Goal: Information Seeking & Learning: Understand process/instructions

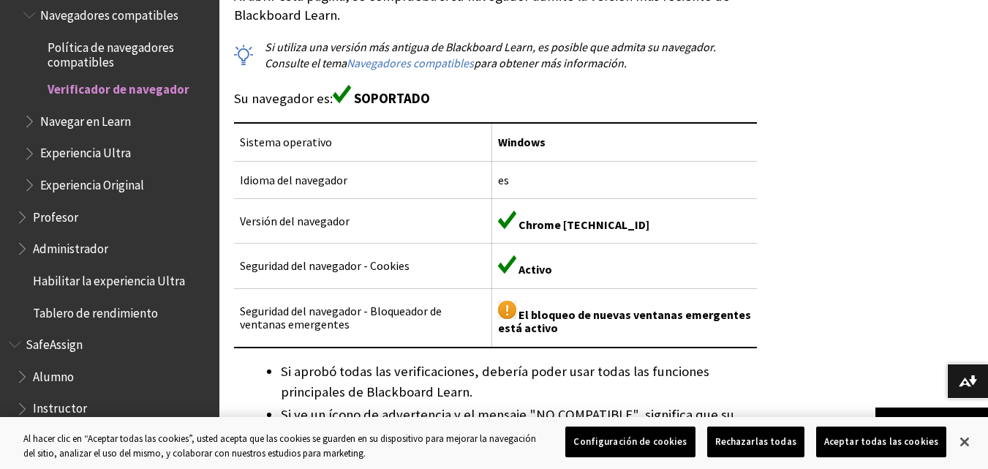
scroll to position [351, 0]
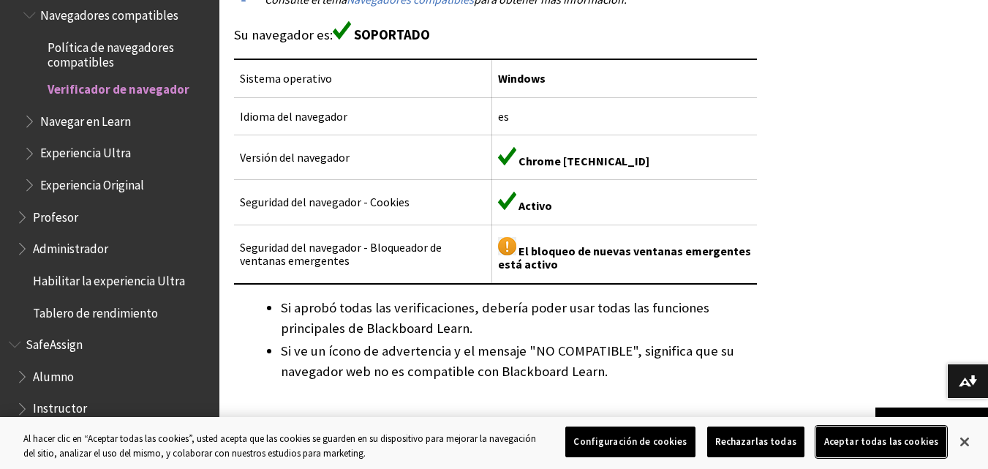
click at [893, 435] on button "Aceptar todas las cookies" at bounding box center [882, 442] width 130 height 31
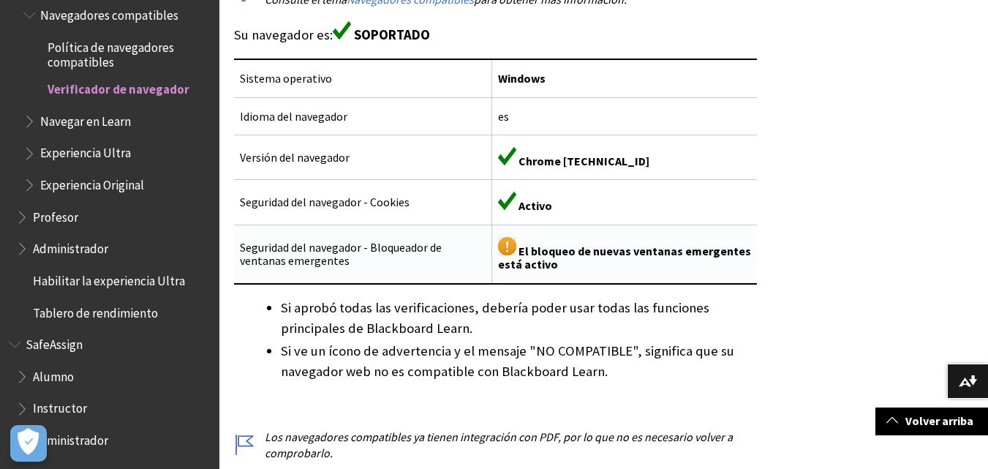
click at [517, 243] on img at bounding box center [507, 246] width 18 height 18
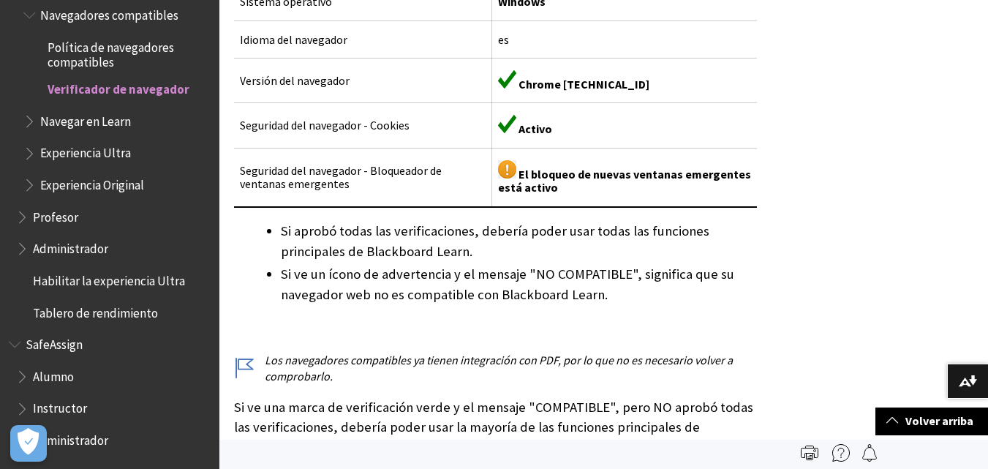
scroll to position [408, 0]
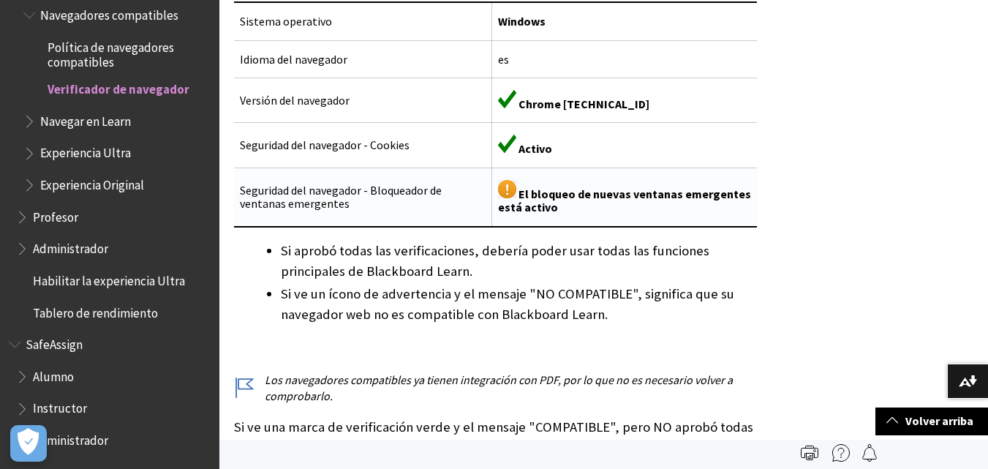
click at [506, 189] on img at bounding box center [507, 189] width 18 height 18
drag, startPoint x: 904, startPoint y: 80, endPoint x: 529, endPoint y: 333, distance: 451.7
click at [529, 333] on div "Al abrir esta página, se comprueba si su navegador admite la versión más recien…" at bounding box center [495, 199] width 523 height 667
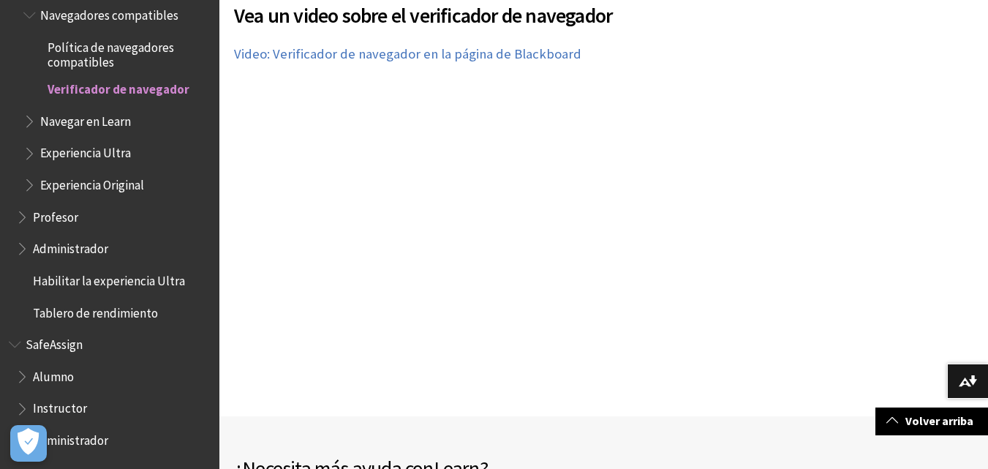
scroll to position [988, 0]
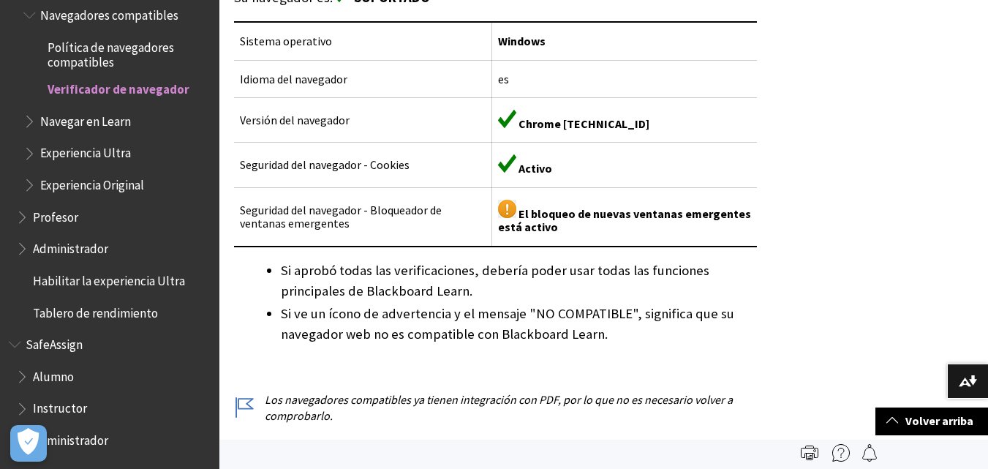
scroll to position [385, 0]
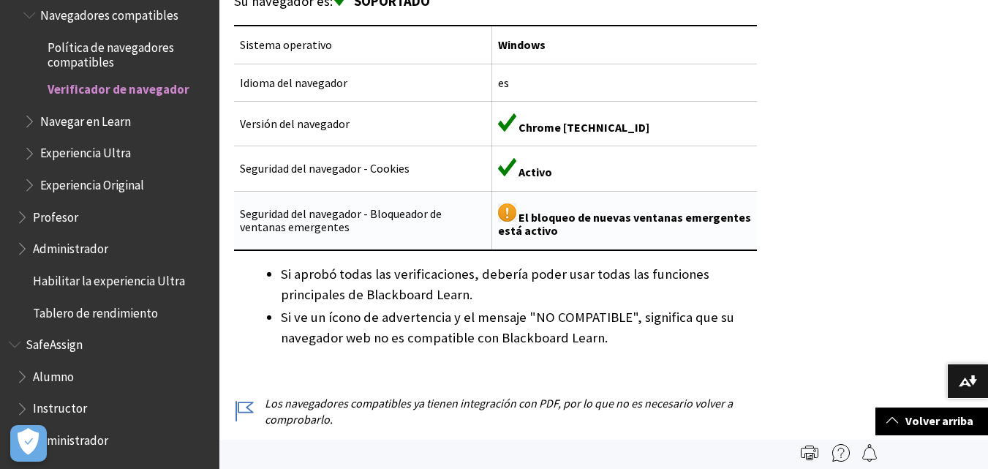
click at [525, 219] on span "El bloqueo de nuevas ventanas emergentes está activo" at bounding box center [624, 224] width 253 height 28
click at [517, 217] on img at bounding box center [507, 212] width 18 height 18
click at [627, 230] on td "El bloqueo de nuevas ventanas emergentes está activo" at bounding box center [625, 220] width 266 height 59
click at [705, 232] on td "El bloqueo de nuevas ventanas emergentes está activo" at bounding box center [625, 220] width 266 height 59
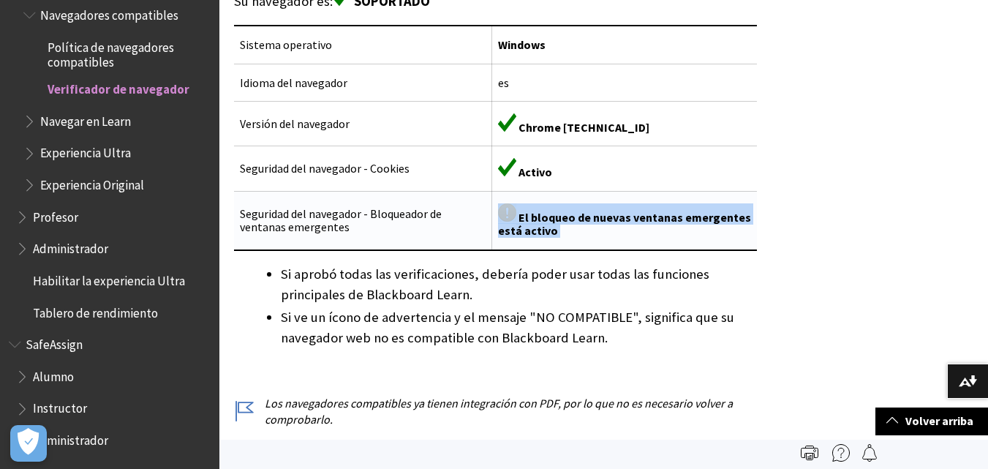
click at [705, 232] on td "El bloqueo de nuevas ventanas emergentes está activo" at bounding box center [625, 220] width 266 height 59
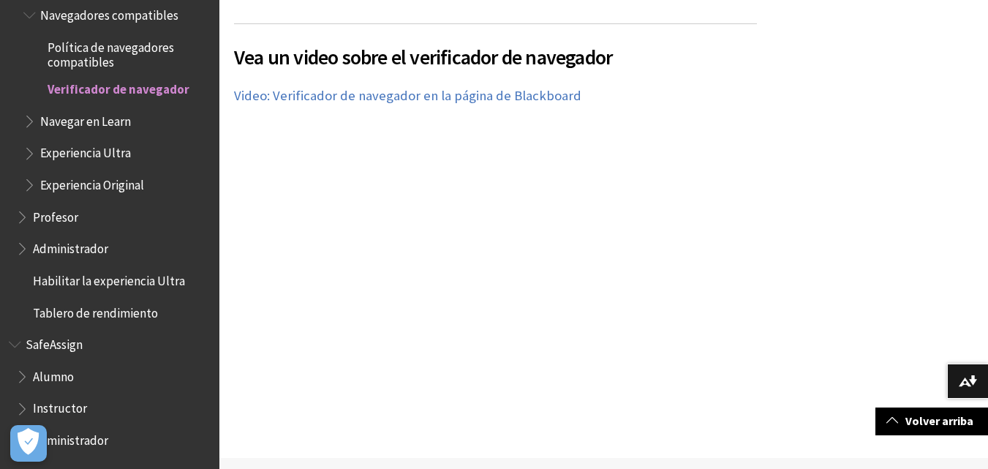
scroll to position [1165, 0]
